Goal: Check status: Check status

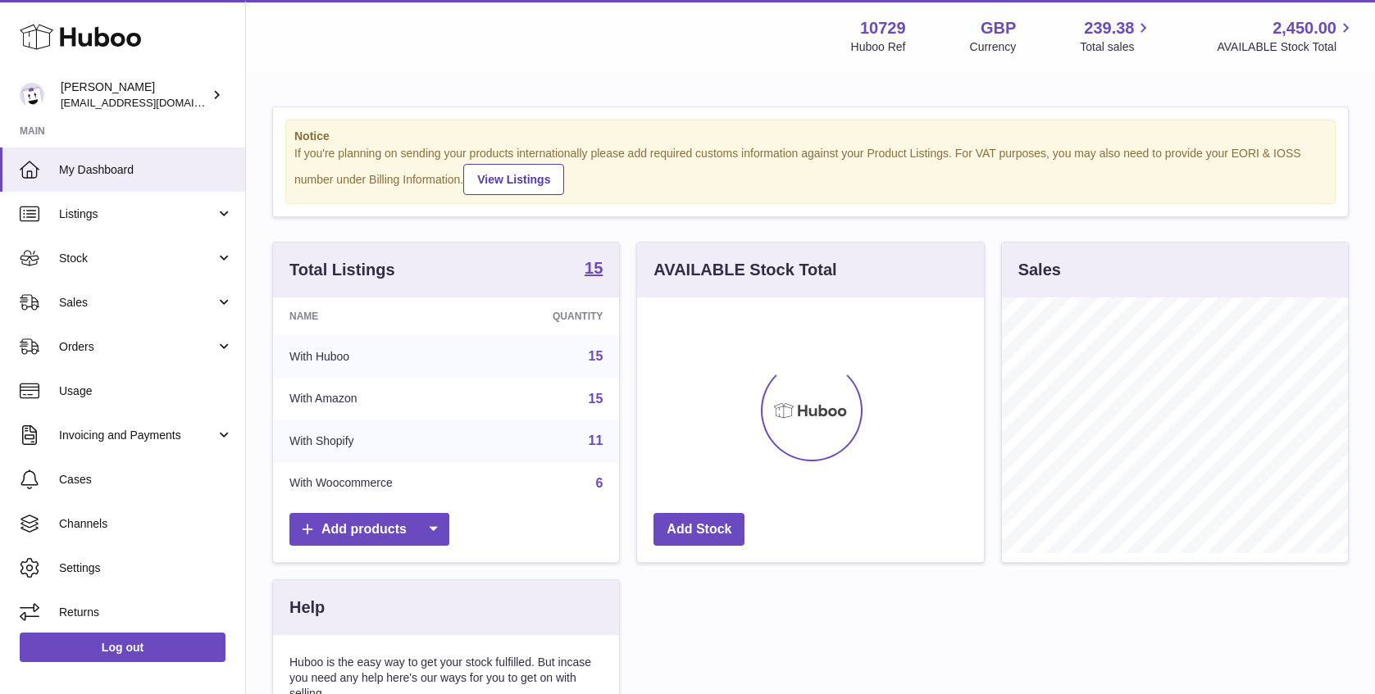
scroll to position [256, 346]
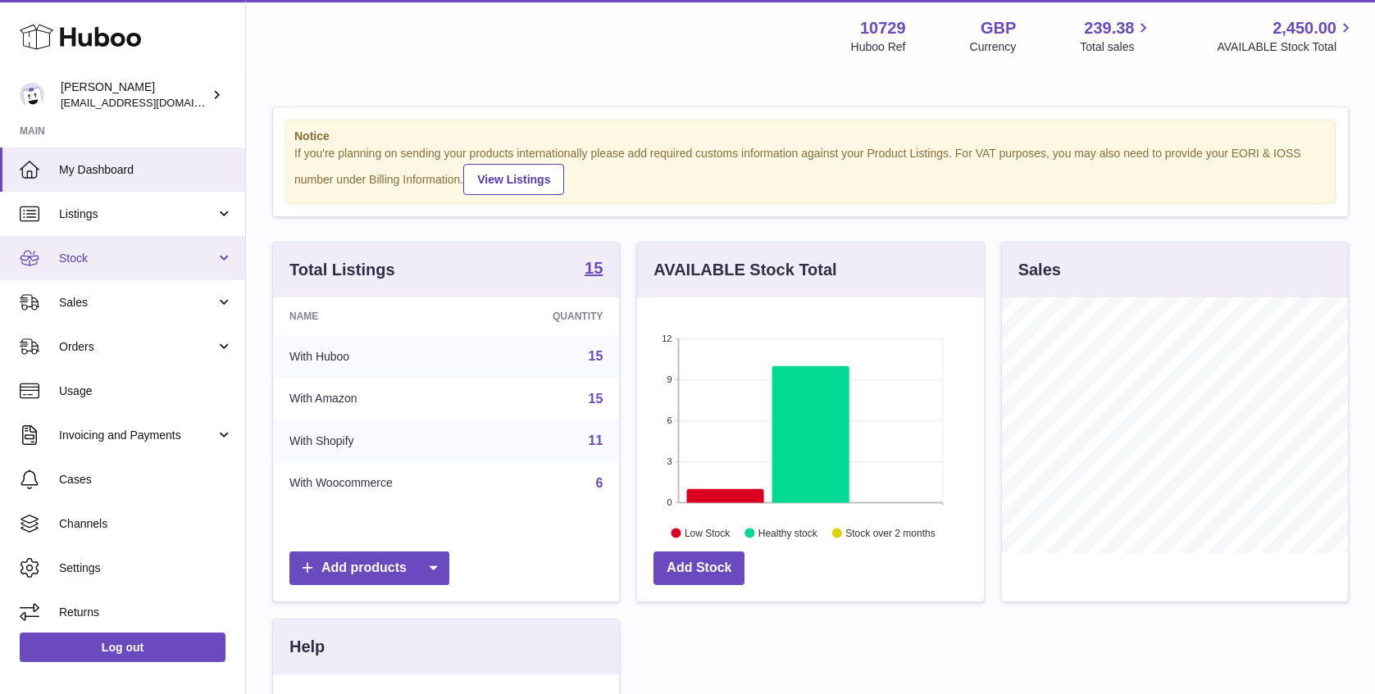
click at [155, 262] on span "Stock" at bounding box center [137, 259] width 157 height 16
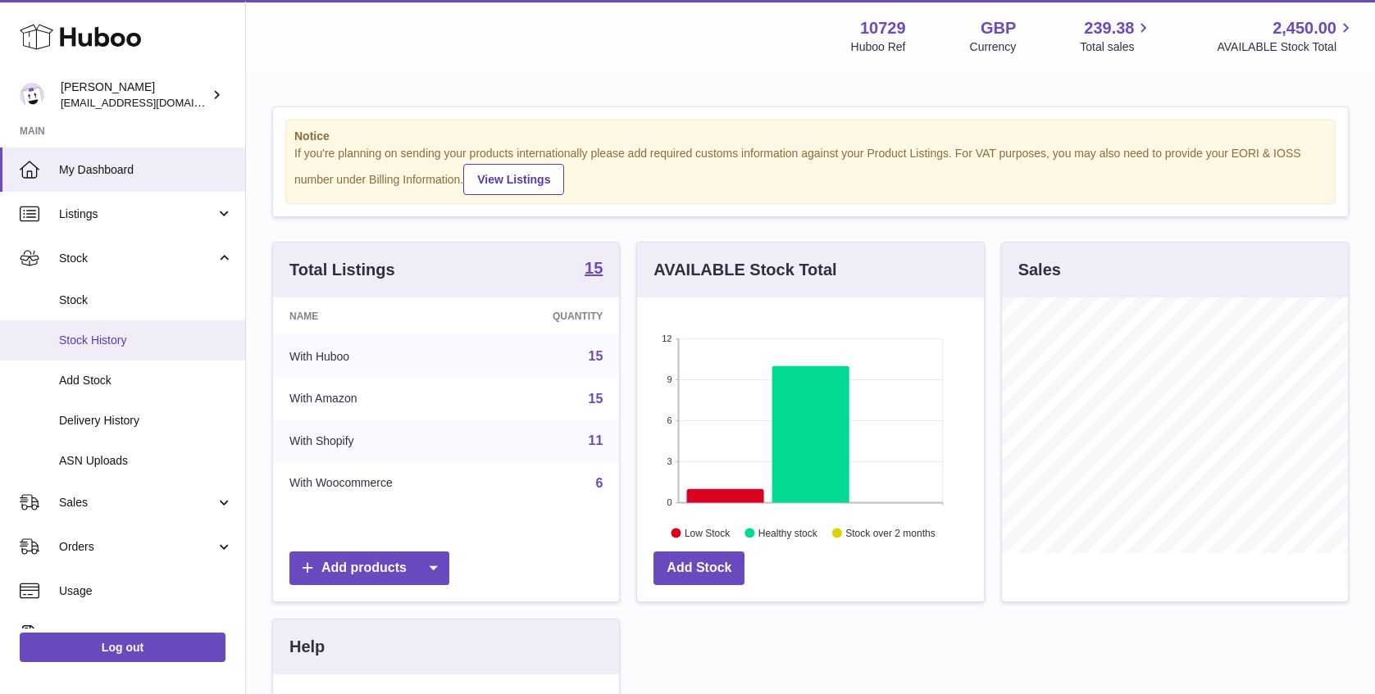
click at [144, 341] on span "Stock History" at bounding box center [146, 341] width 174 height 16
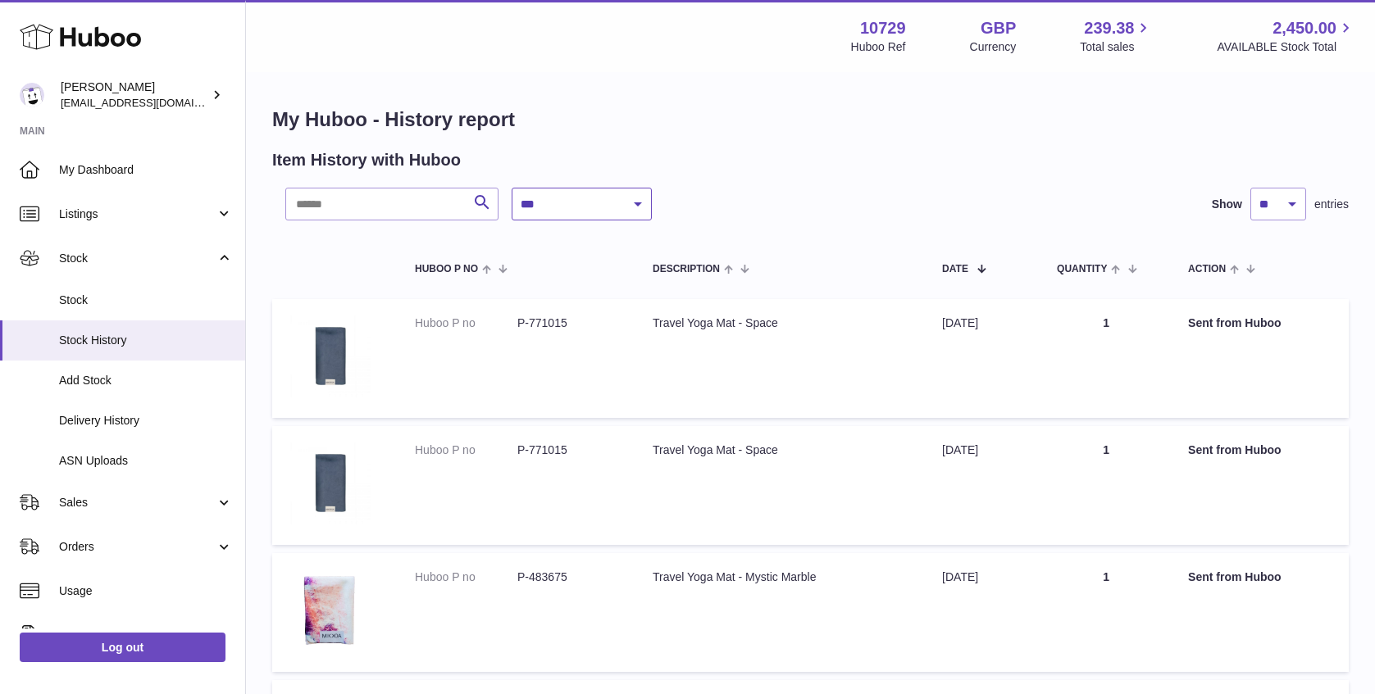
click at [571, 213] on select "**********" at bounding box center [582, 204] width 140 height 33
select select "*"
click at [512, 188] on select "**********" at bounding box center [582, 204] width 140 height 33
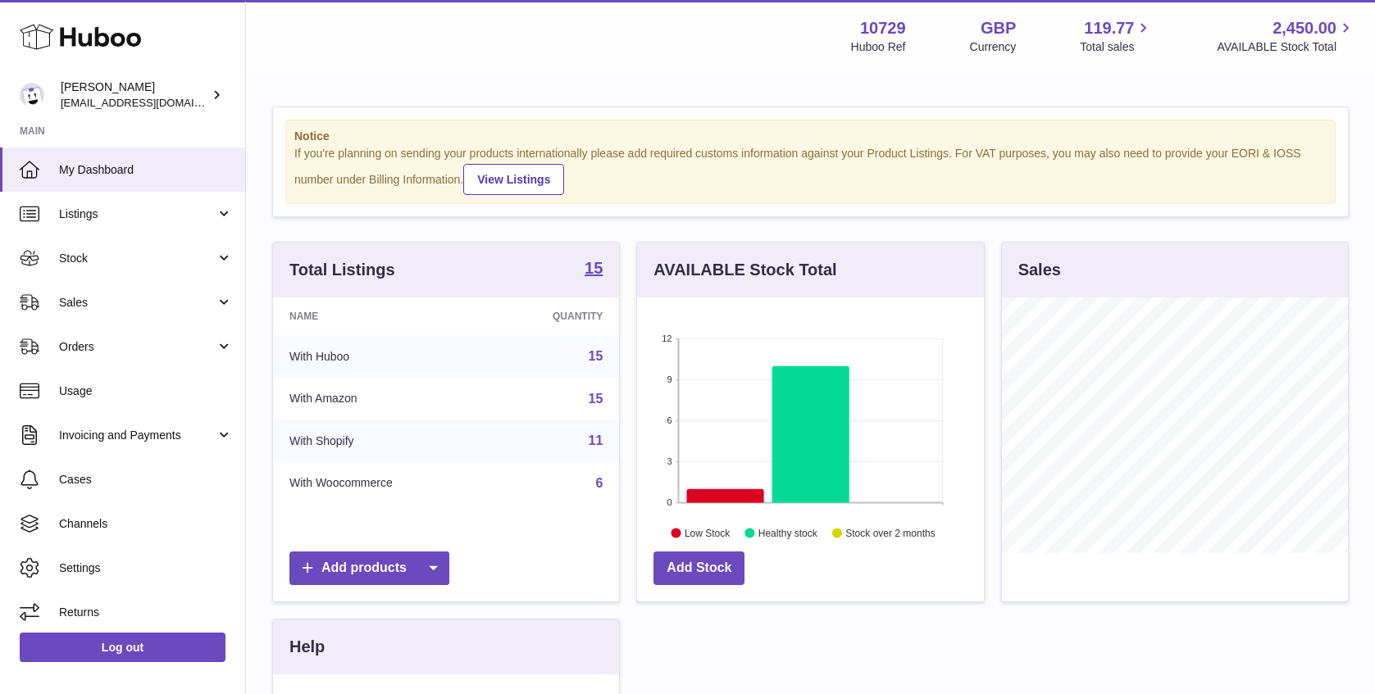
scroll to position [256, 346]
click at [151, 253] on span "Stock" at bounding box center [137, 259] width 157 height 16
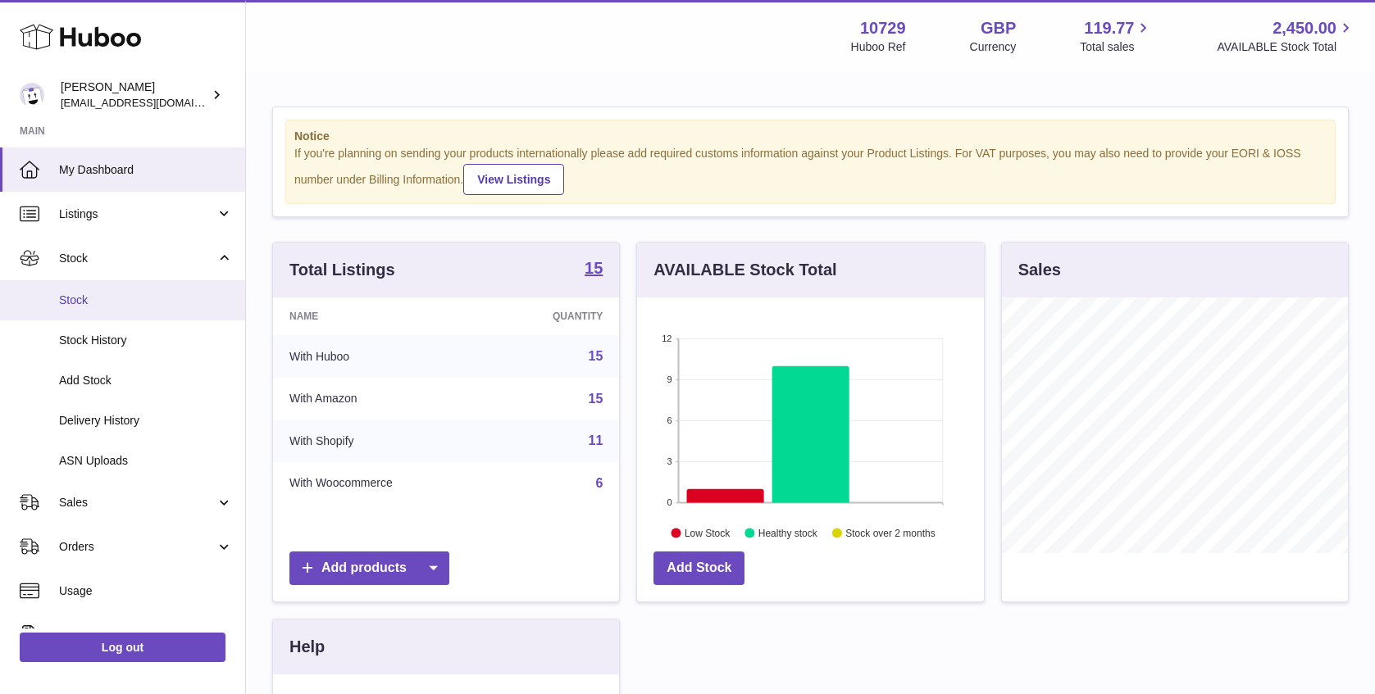
click at [155, 301] on span "Stock" at bounding box center [146, 301] width 174 height 16
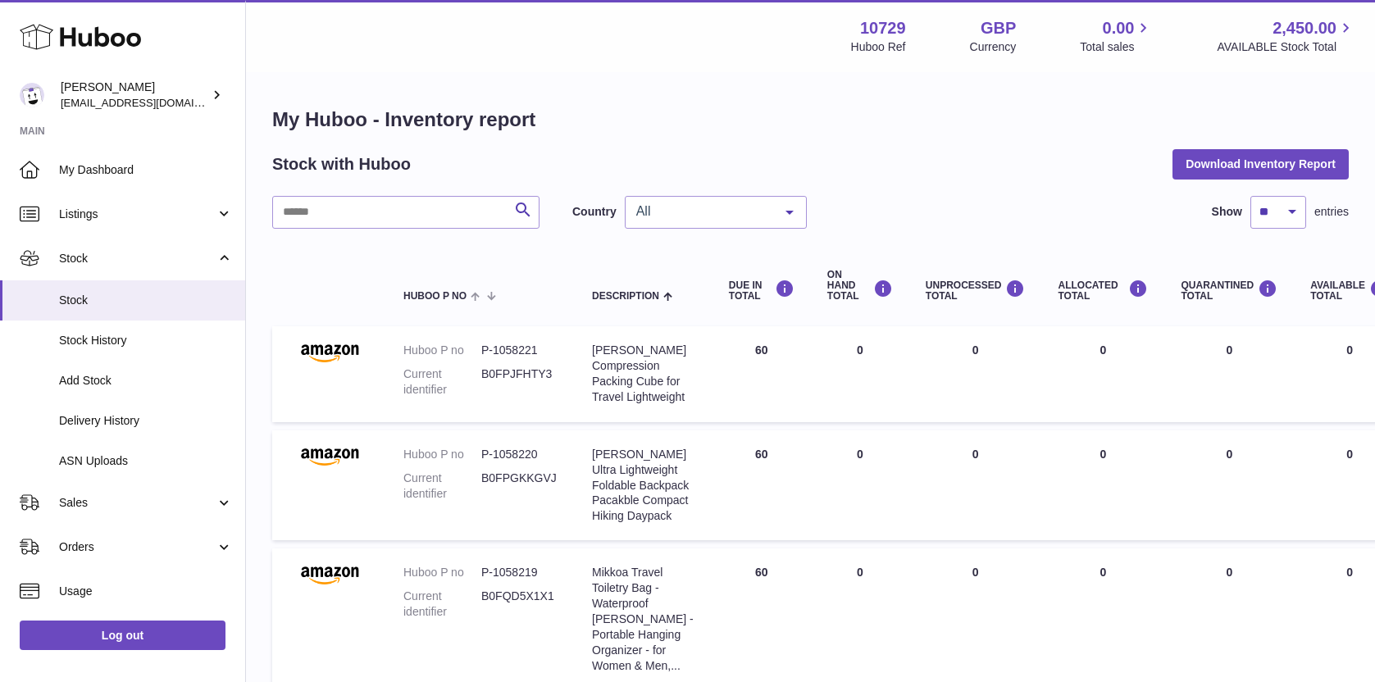
click at [757, 198] on div "All" at bounding box center [716, 212] width 182 height 33
click at [722, 279] on span "GB" at bounding box center [716, 278] width 180 height 33
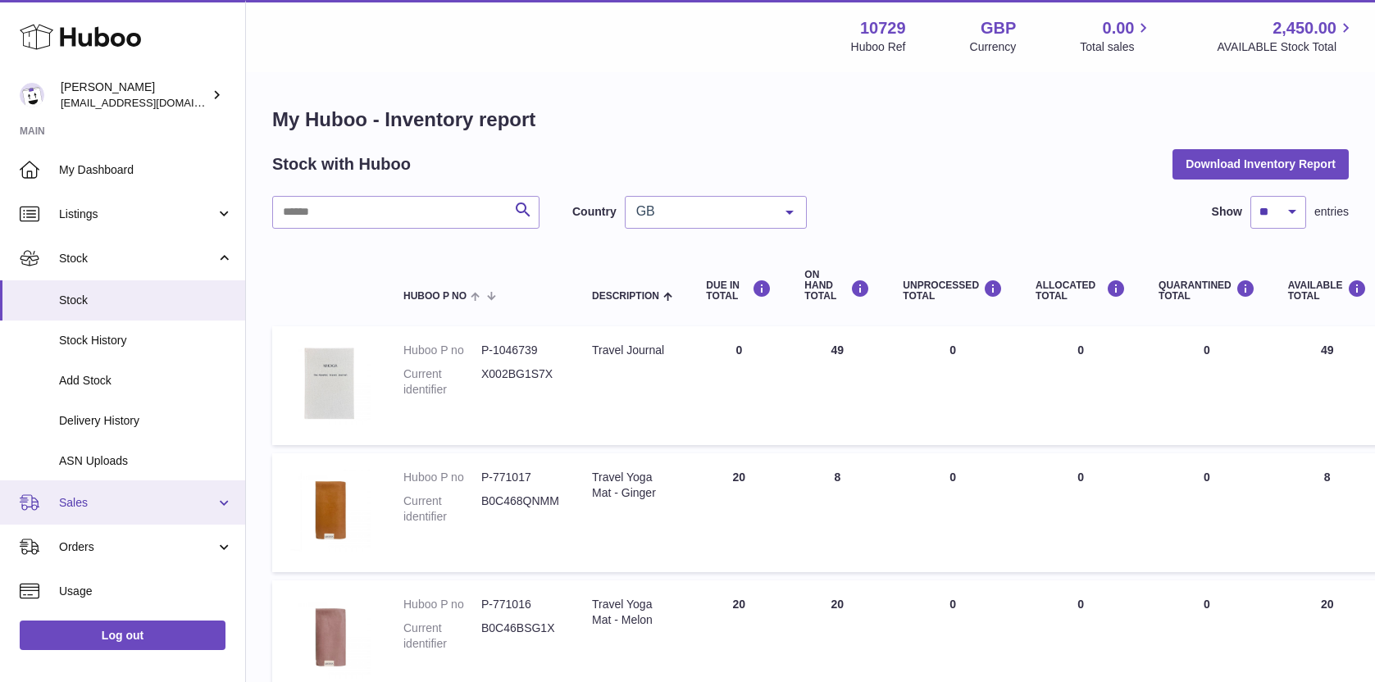
click at [143, 499] on span "Sales" at bounding box center [137, 503] width 157 height 16
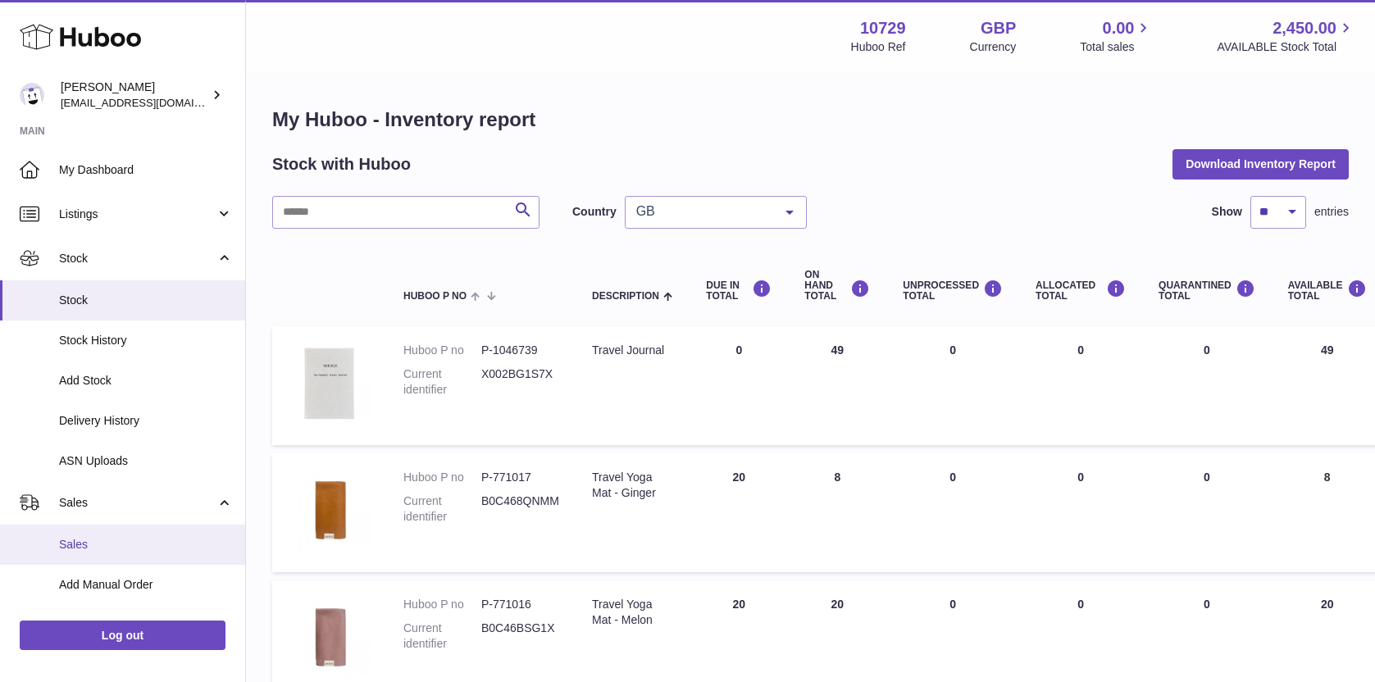
click at [157, 540] on span "Sales" at bounding box center [146, 545] width 174 height 16
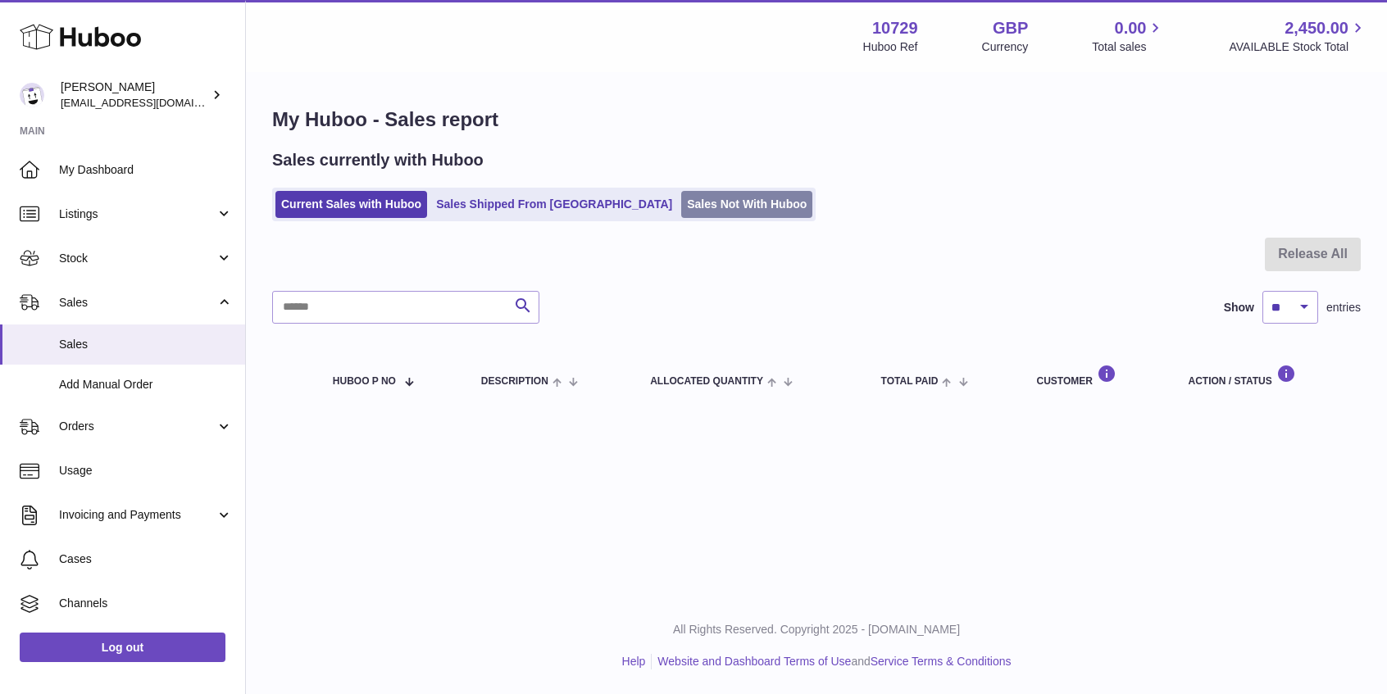
click at [681, 212] on link "Sales Not With Huboo" at bounding box center [746, 204] width 131 height 27
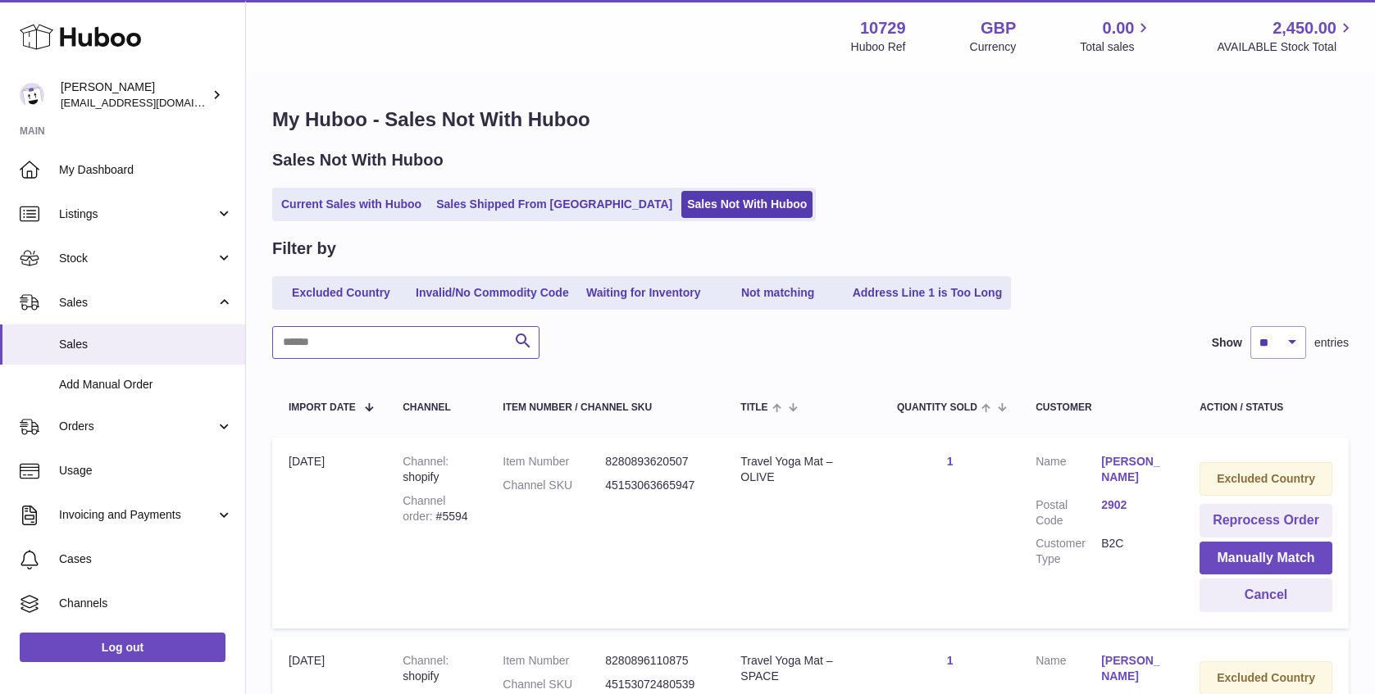
click at [398, 350] on input "text" at bounding box center [405, 342] width 267 height 33
paste input "****"
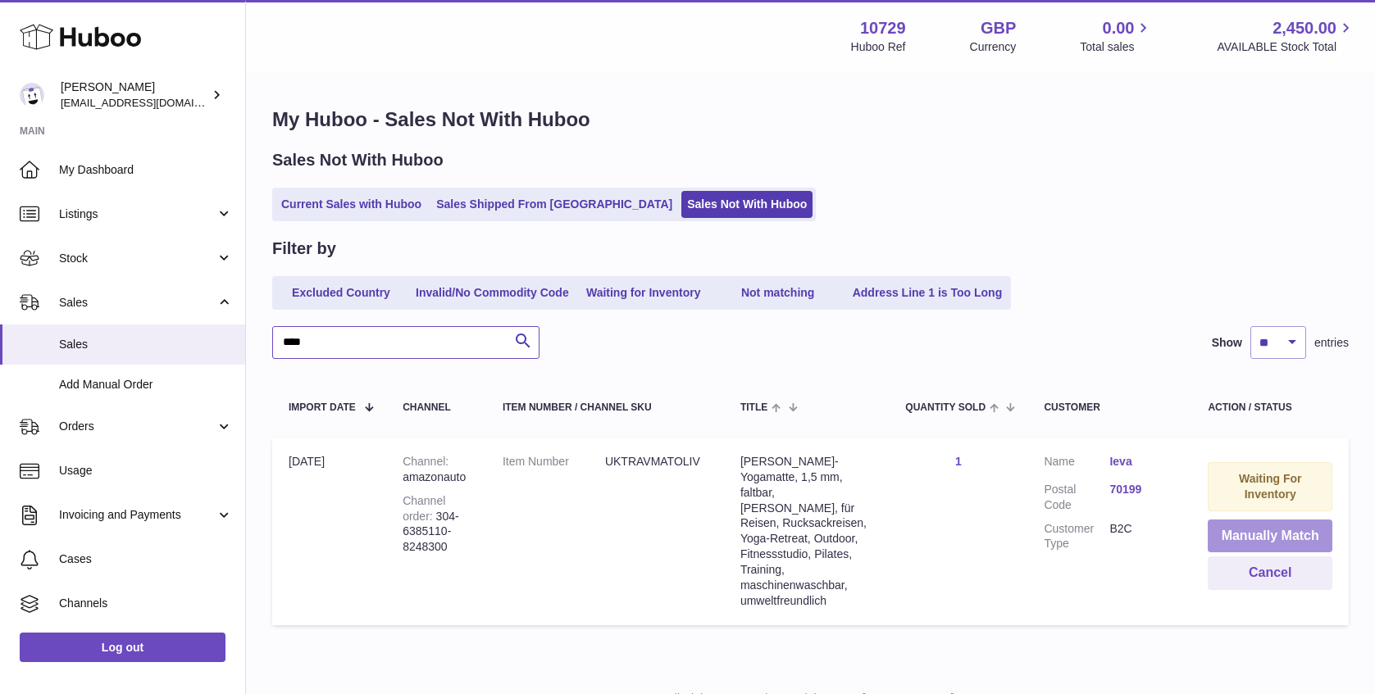
type input "****"
click at [1300, 535] on button "Manually Match" at bounding box center [1270, 537] width 125 height 34
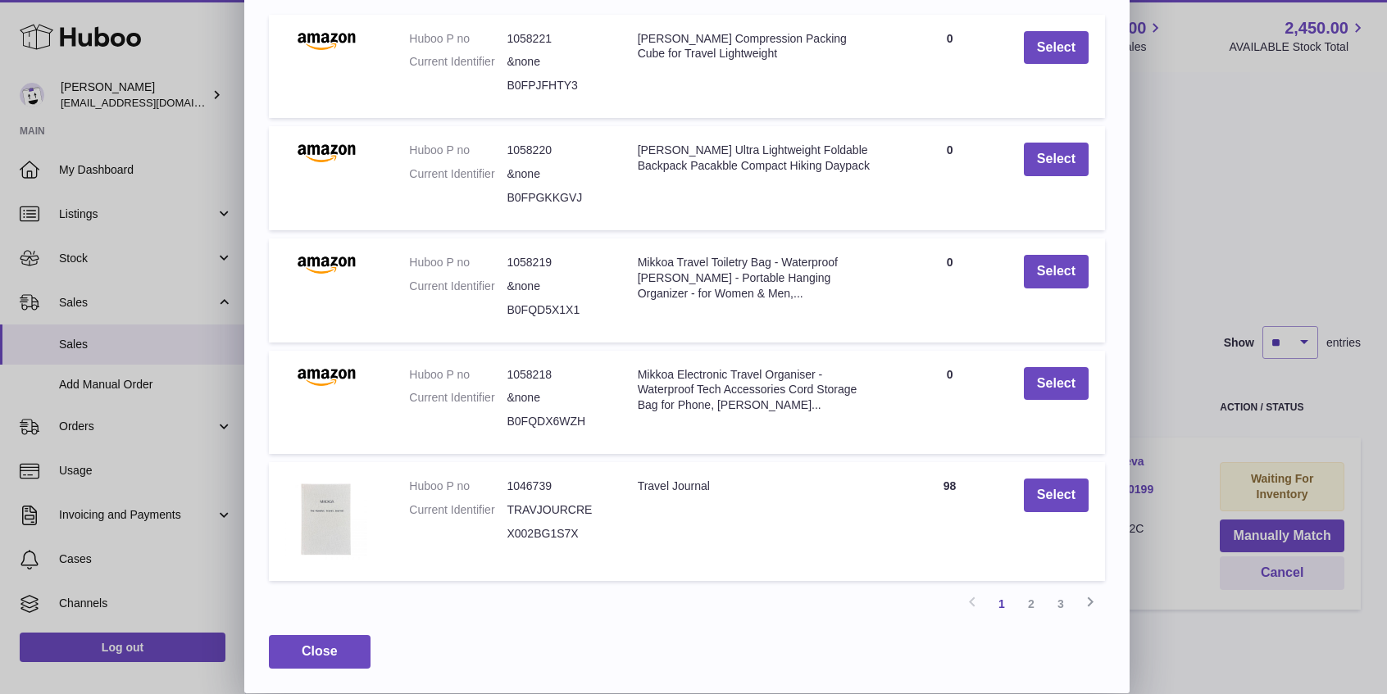
scroll to position [180, 0]
click at [1031, 602] on link "2" at bounding box center [1032, 604] width 30 height 30
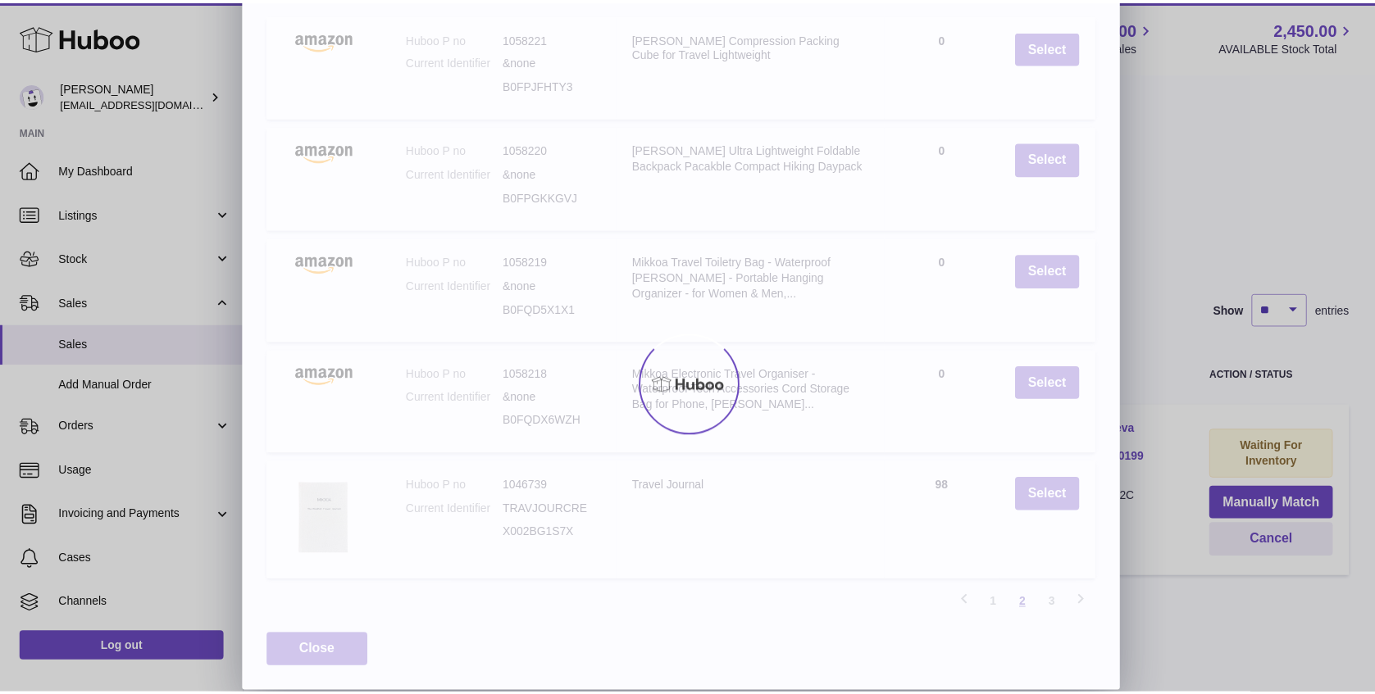
scroll to position [50, 0]
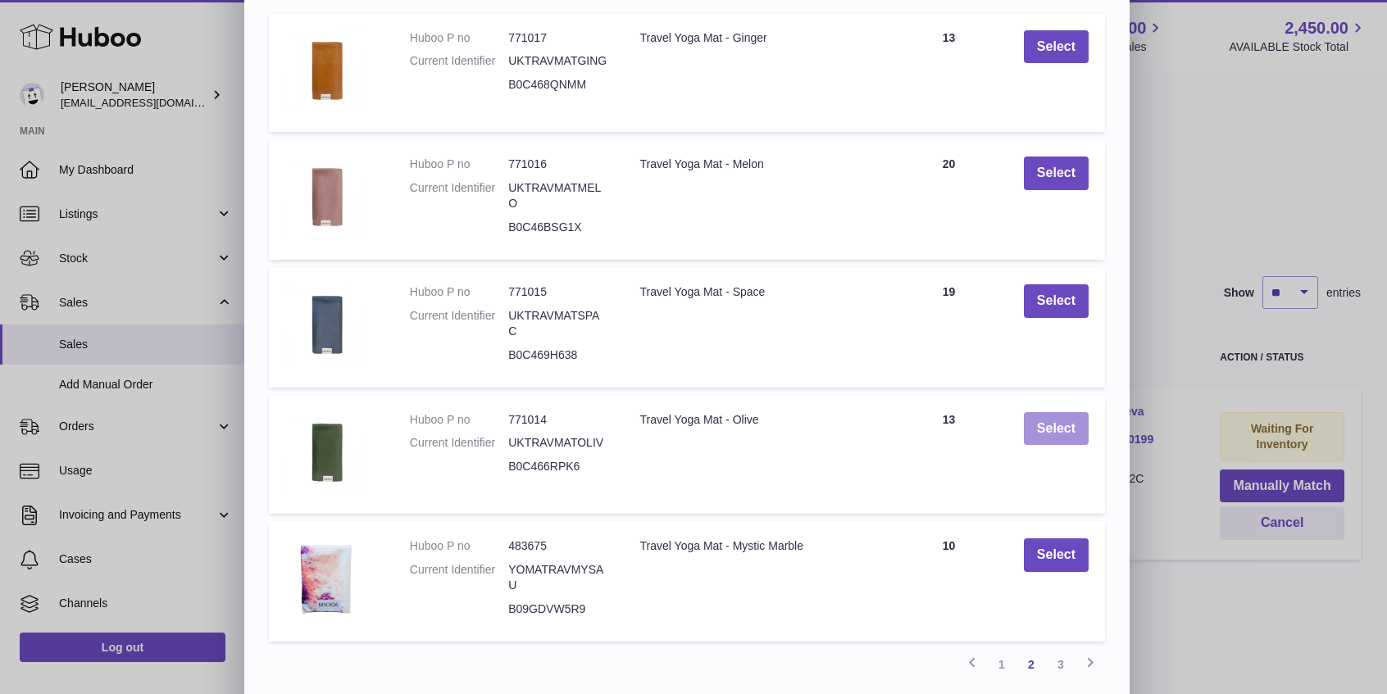
click at [1048, 437] on button "Select" at bounding box center [1056, 429] width 65 height 34
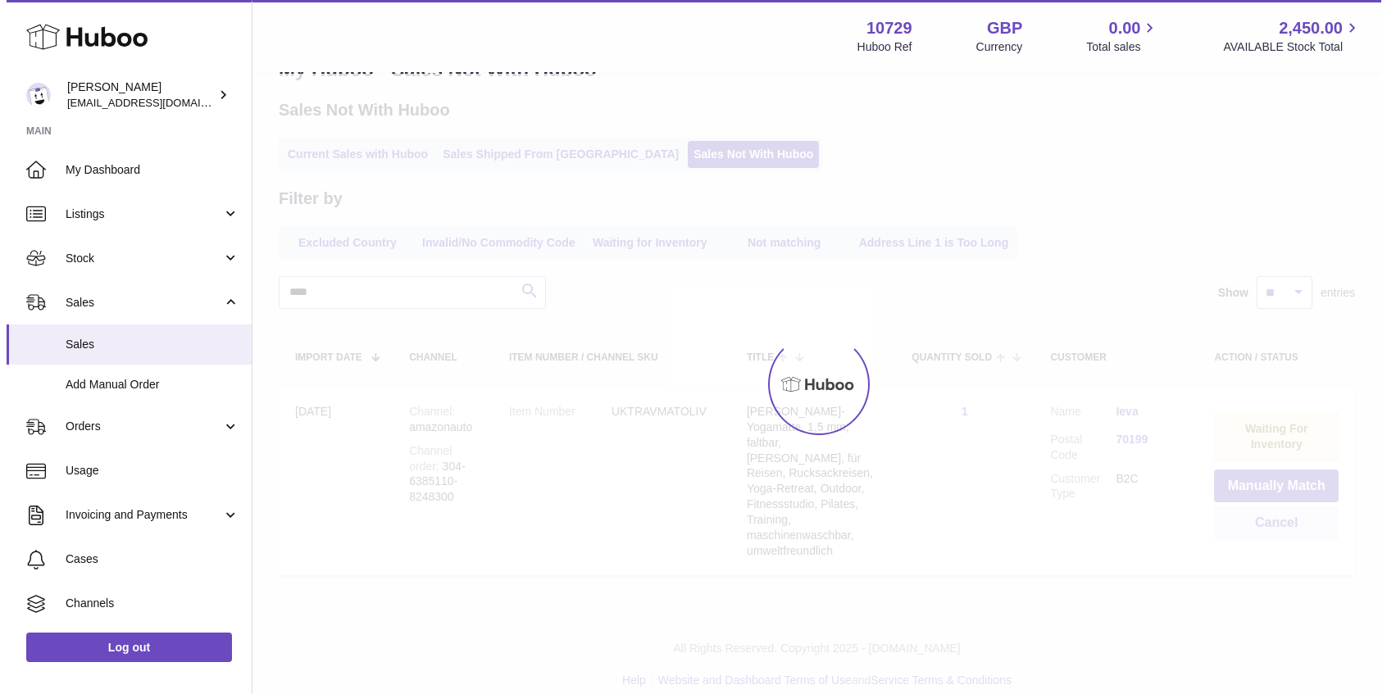
scroll to position [0, 0]
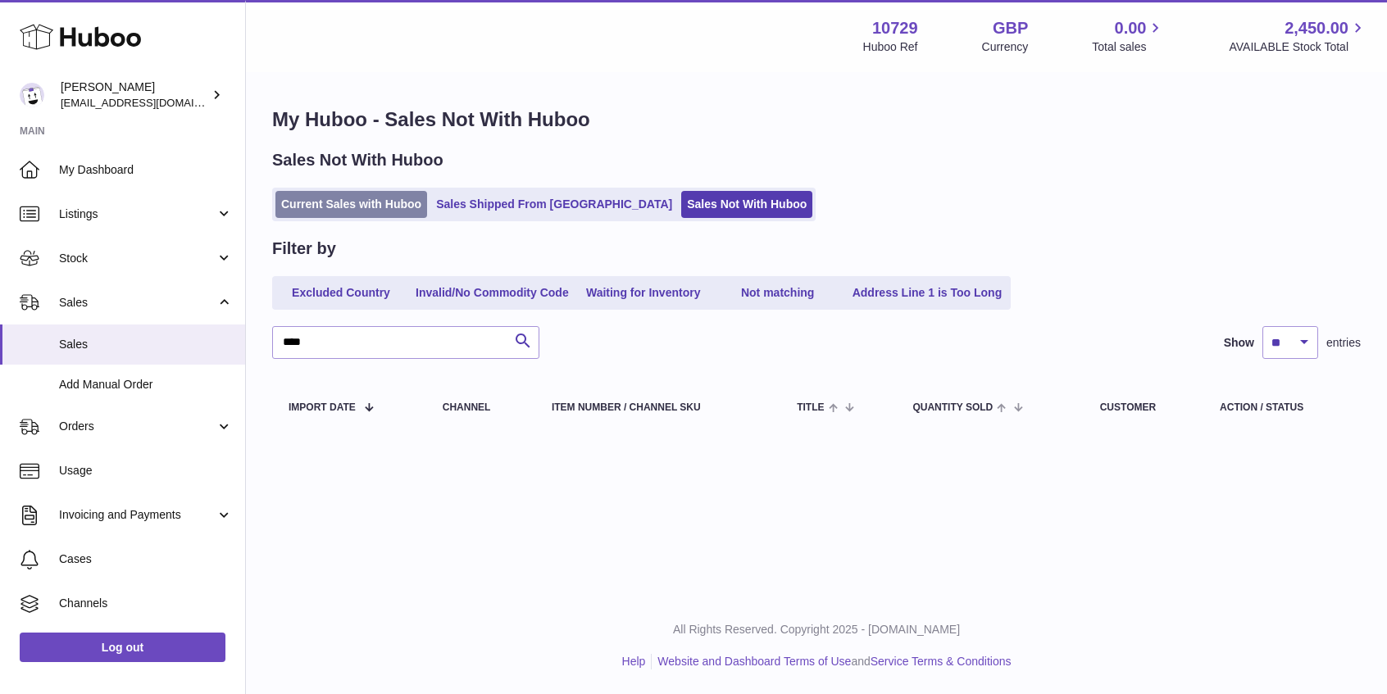
click at [381, 213] on link "Current Sales with Huboo" at bounding box center [352, 204] width 152 height 27
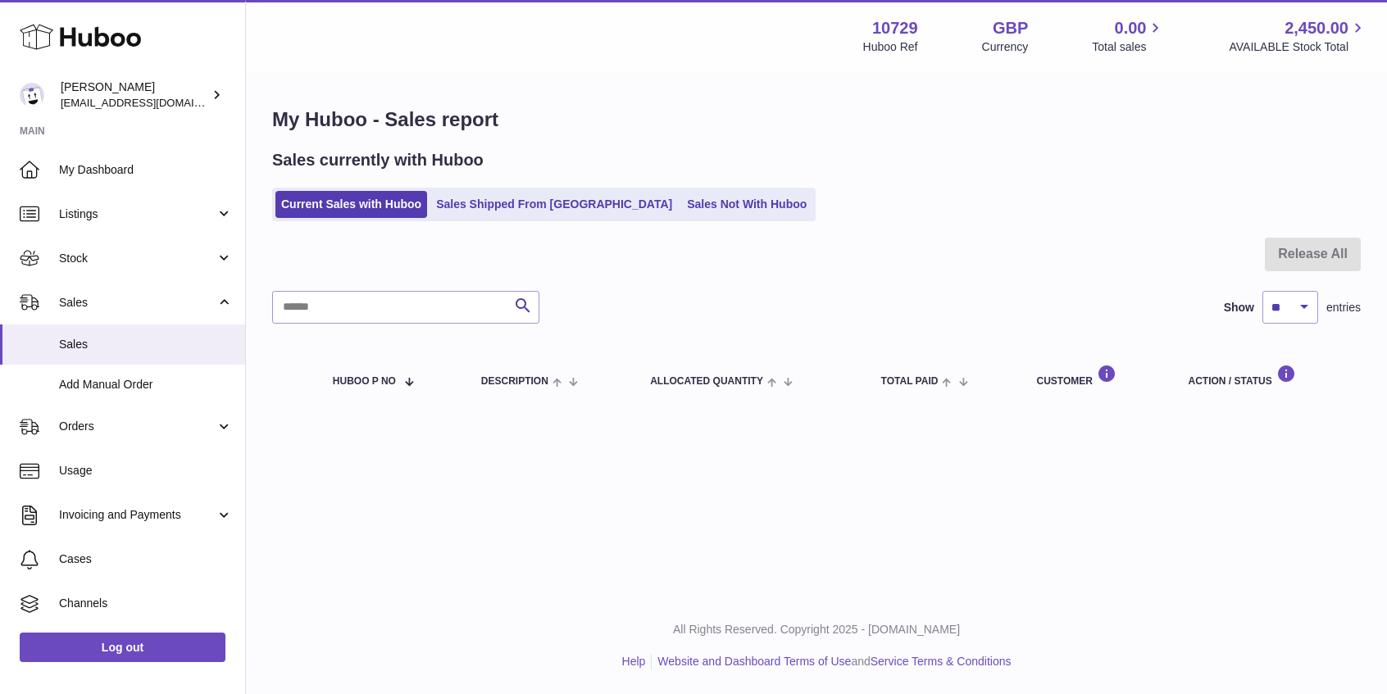
click at [534, 204] on link "Sales Shipped From [GEOGRAPHIC_DATA]" at bounding box center [554, 204] width 248 height 27
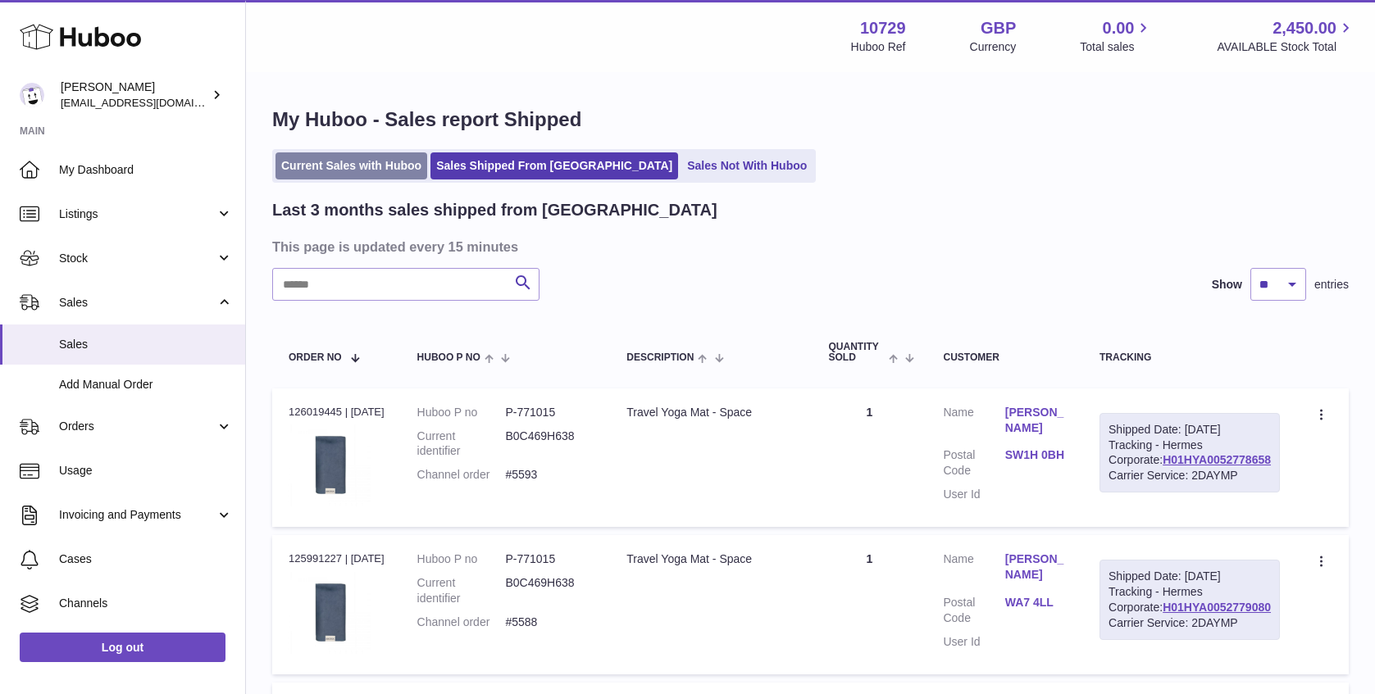
click at [353, 162] on link "Current Sales with Huboo" at bounding box center [352, 166] width 152 height 27
